Goal: Task Accomplishment & Management: Manage account settings

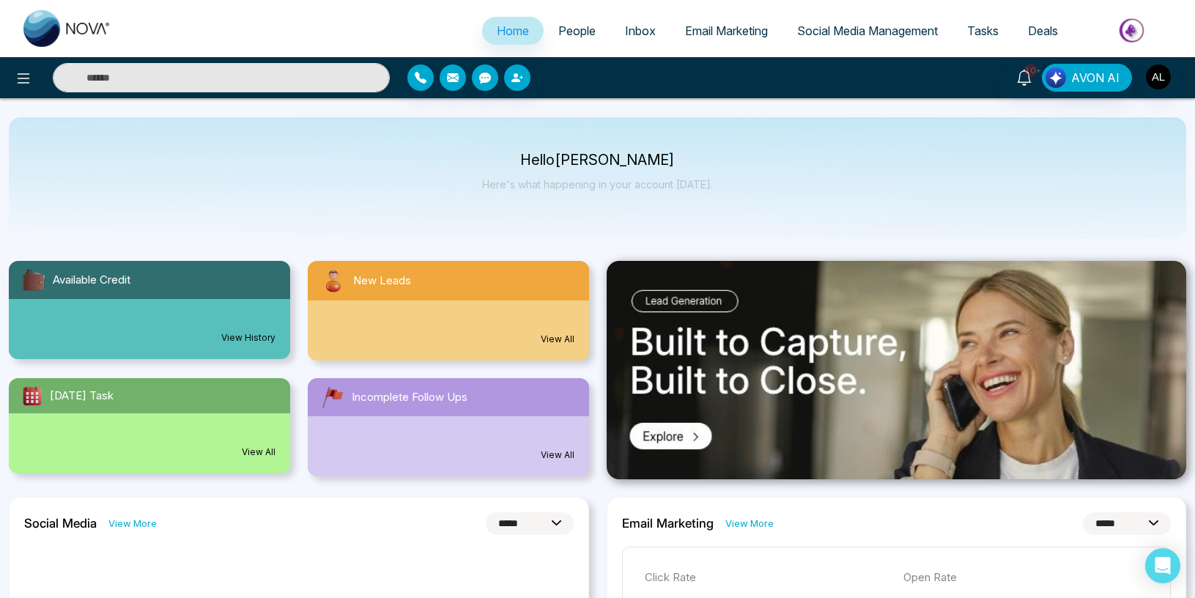
select select "*"
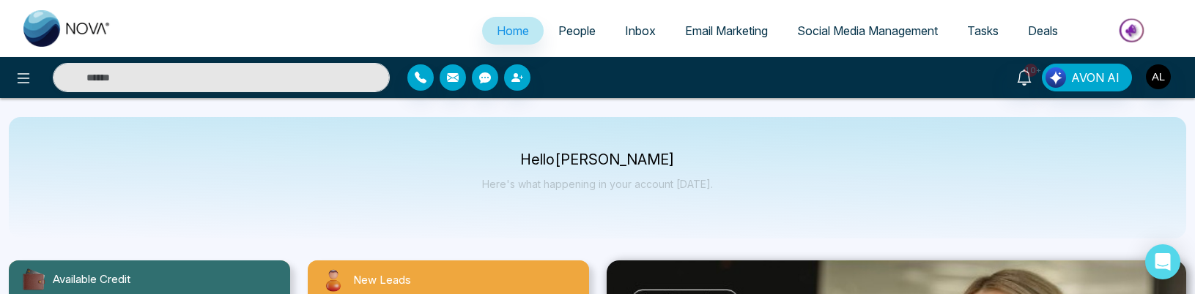
select select "*"
click at [423, 76] on icon "button" at bounding box center [421, 78] width 12 height 12
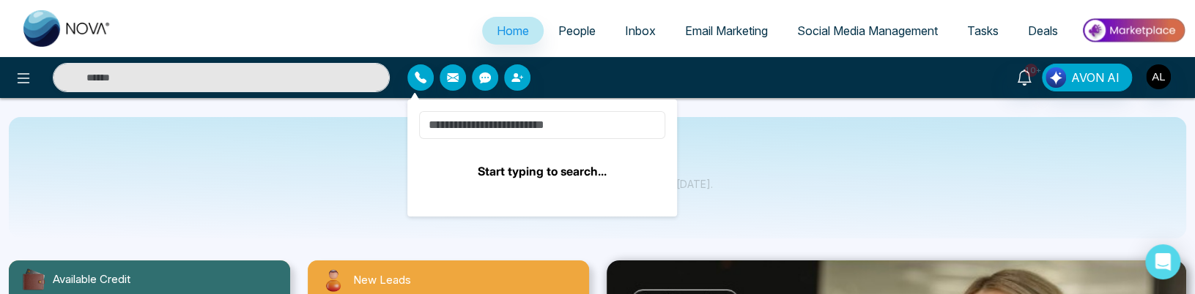
click at [452, 135] on input at bounding box center [542, 125] width 246 height 28
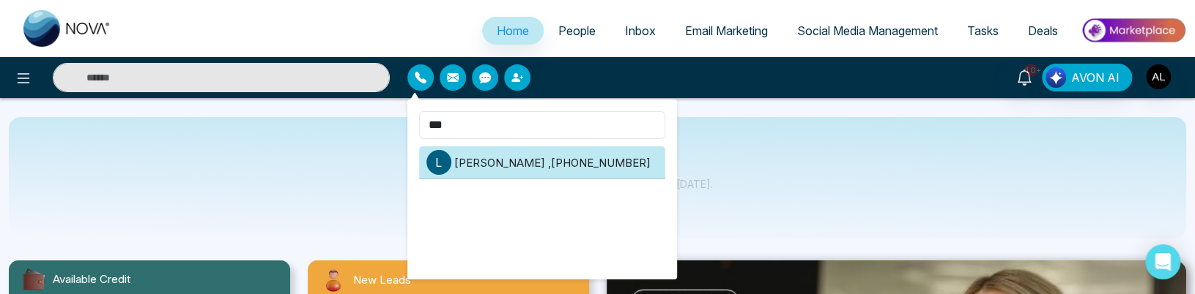
type input "***"
click at [491, 159] on li "[PERSON_NAME] , [PHONE_NUMBER]" at bounding box center [542, 162] width 246 height 33
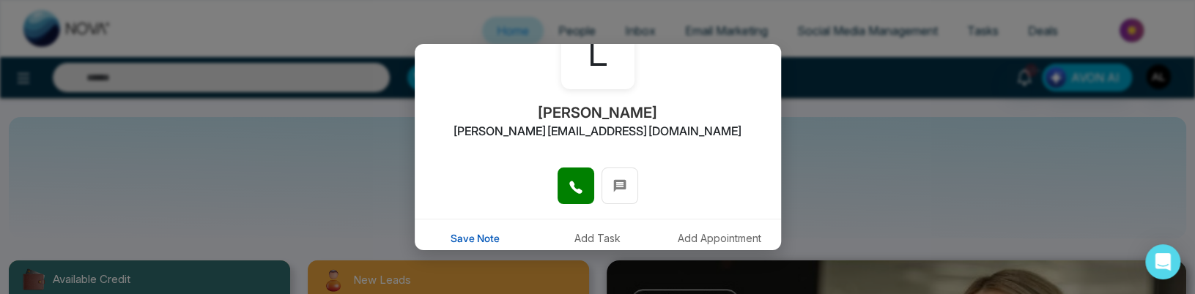
scroll to position [171, 0]
